Goal: Information Seeking & Learning: Learn about a topic

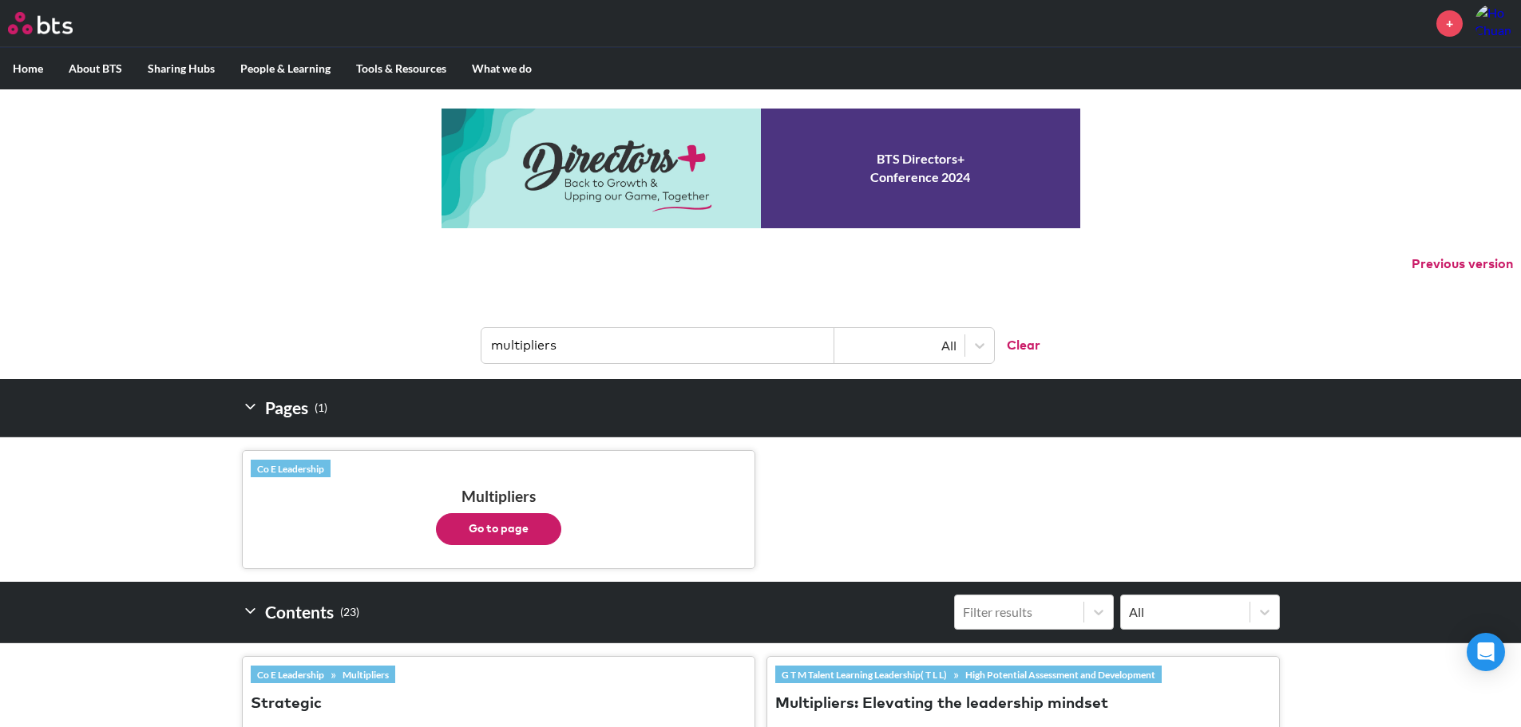
click at [495, 534] on button "Go to page" at bounding box center [498, 529] width 125 height 32
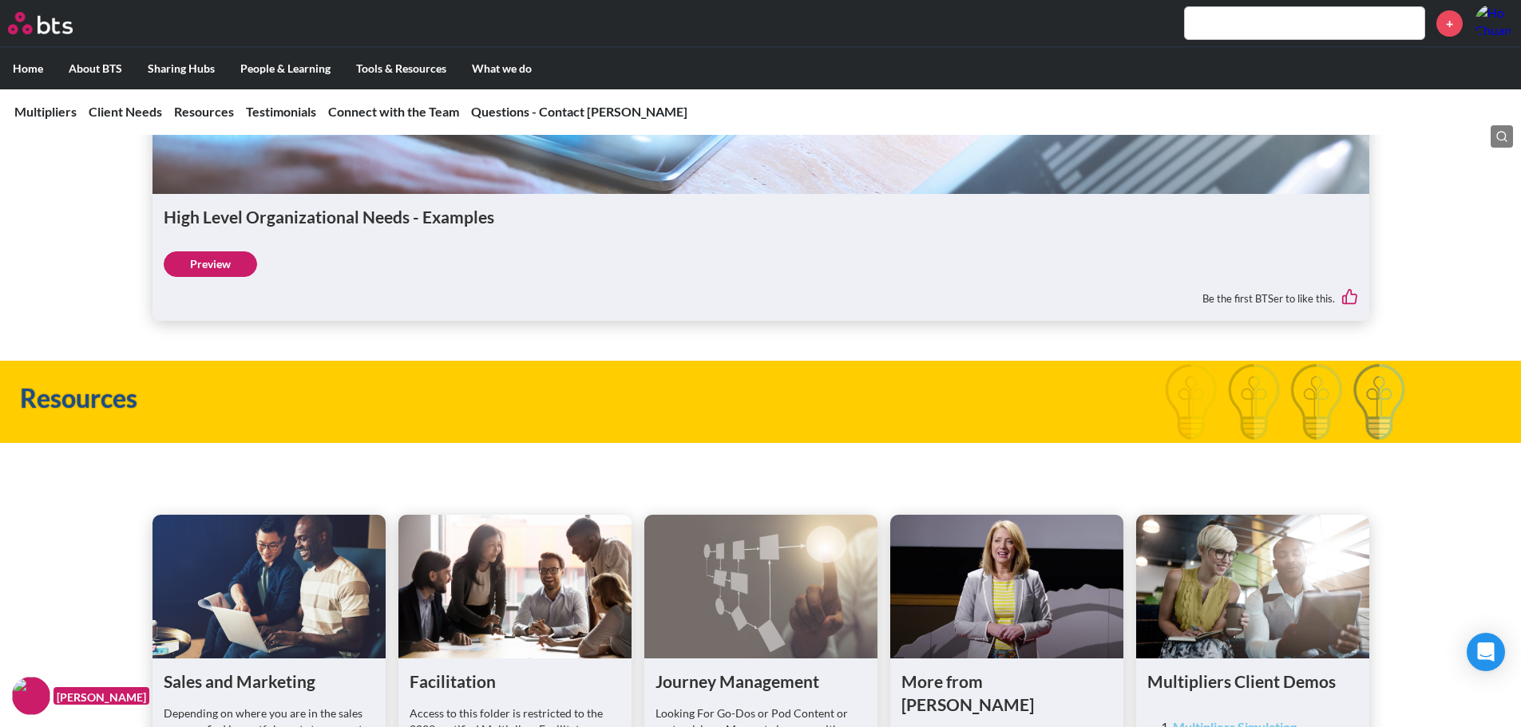
scroll to position [4072, 0]
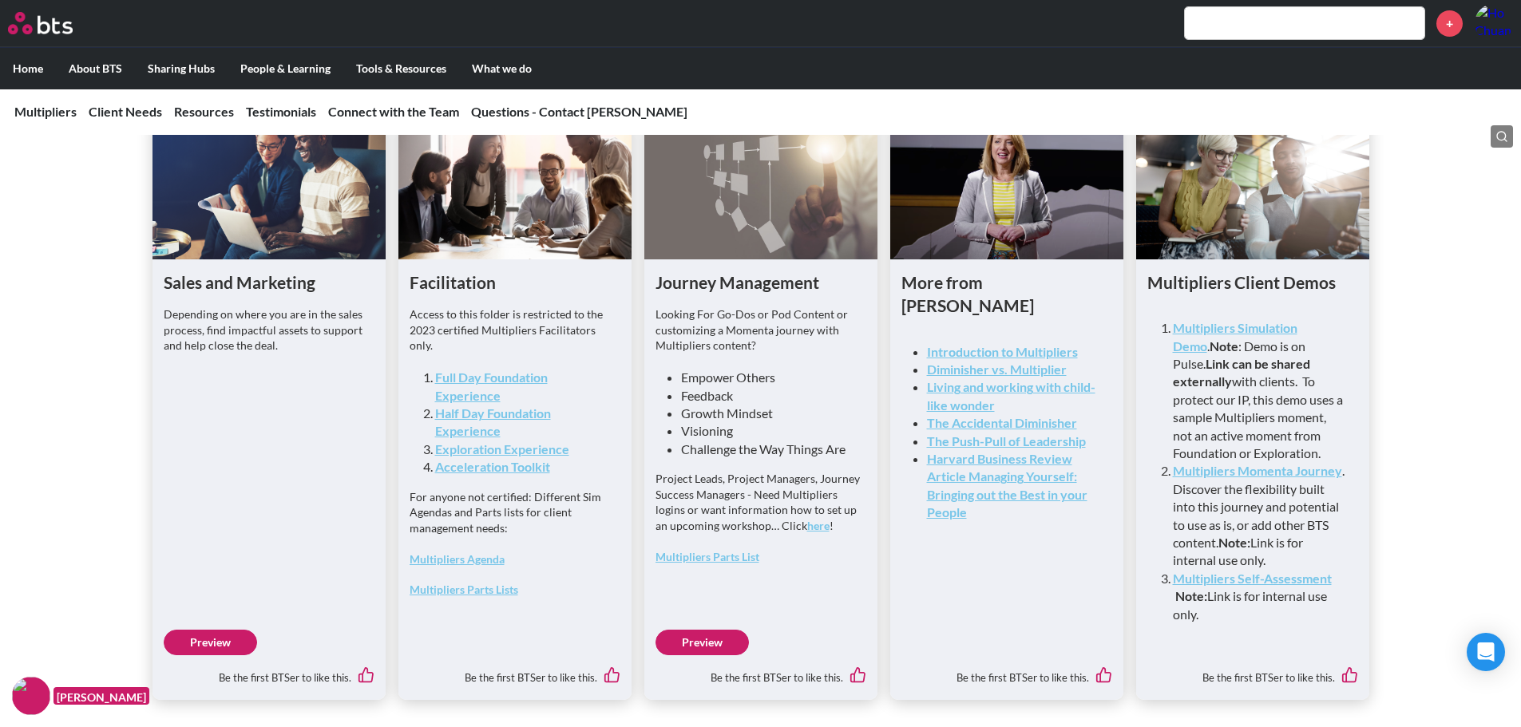
click at [1033, 359] on link "Introduction to Multipliers" at bounding box center [1002, 351] width 151 height 15
click at [1044, 520] on strong "Harvard Business Review Article Managing Yourself: Bringing out the Best in you…" at bounding box center [1007, 485] width 160 height 69
